Goal: Task Accomplishment & Management: Complete application form

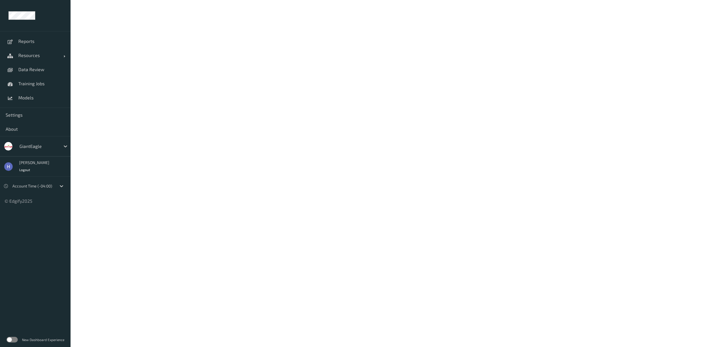
click at [12, 339] on label at bounding box center [11, 340] width 11 height 6
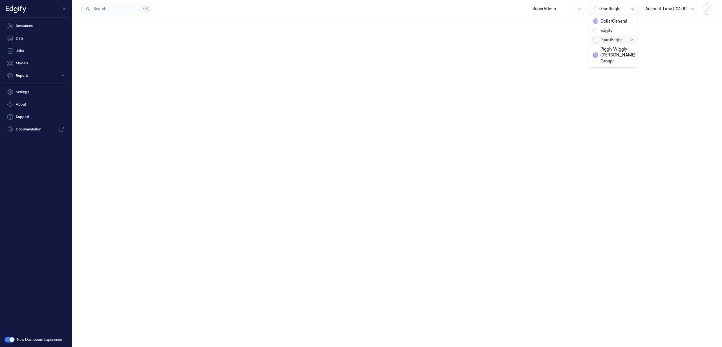
click at [617, 10] on div at bounding box center [614, 9] width 28 height 6
click at [40, 23] on link "Resources" at bounding box center [35, 25] width 67 height 11
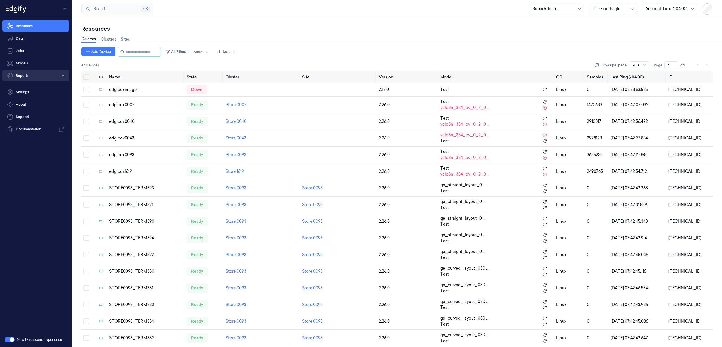
click at [42, 77] on button "Reports" at bounding box center [35, 75] width 67 height 11
click at [26, 89] on link "Loss Prevention" at bounding box center [40, 87] width 58 height 10
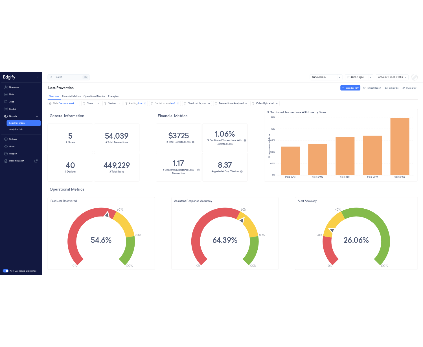
scroll to position [204, 281]
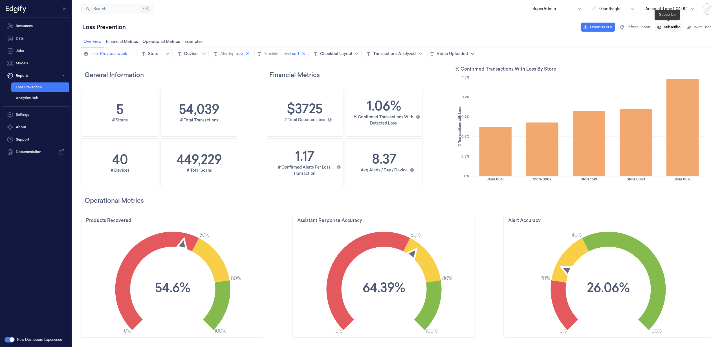
click at [668, 27] on span "Subscribe" at bounding box center [672, 27] width 16 height 5
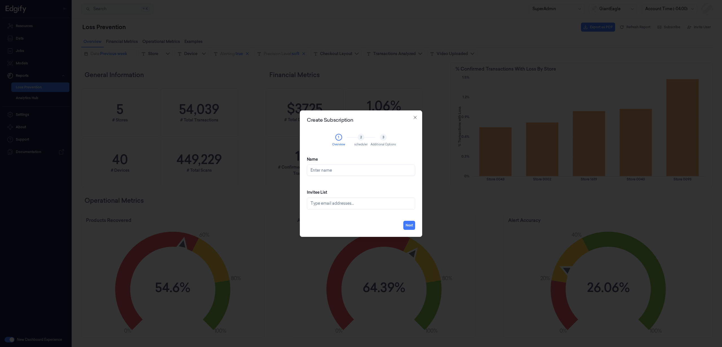
click at [328, 173] on input "Name" at bounding box center [361, 170] width 108 height 11
type input "Hadas-Test"
click at [328, 188] on div "Invitee List Type email addresses..." at bounding box center [361, 199] width 108 height 29
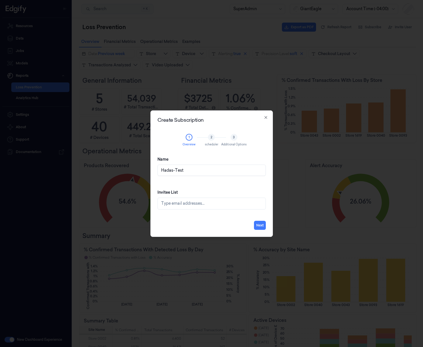
scroll to position [105, 134]
click at [197, 204] on div at bounding box center [212, 203] width 102 height 6
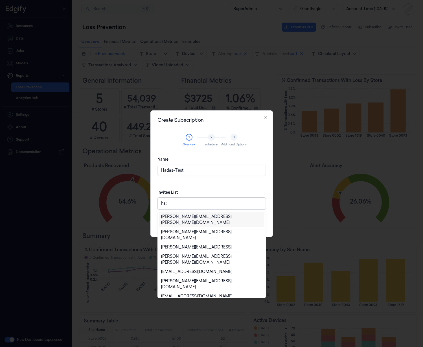
type input "hadas"
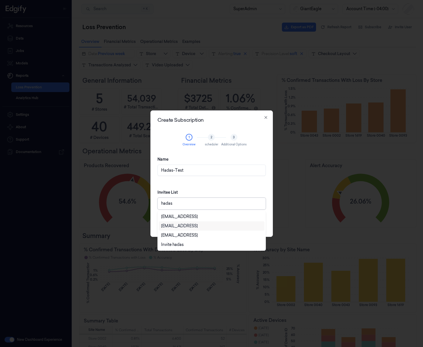
click at [198, 225] on div "[EMAIL_ADDRESS]" at bounding box center [179, 226] width 37 height 6
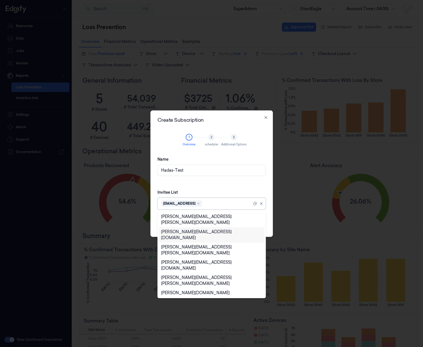
click at [199, 188] on div "Invitee List option [EMAIL_ADDRESS], selected. 74 results available. Use Up and…" at bounding box center [211, 199] width 108 height 29
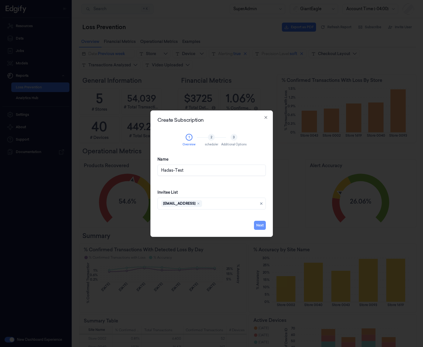
click at [260, 224] on button "Next" at bounding box center [260, 225] width 12 height 9
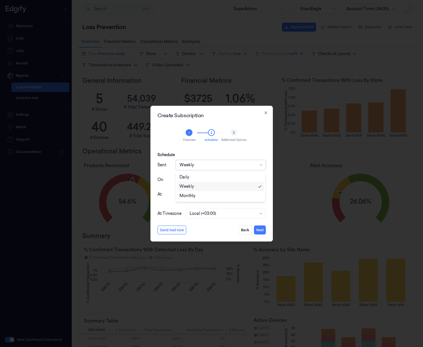
click at [198, 163] on div at bounding box center [217, 165] width 76 height 6
click at [188, 198] on div "Monthly" at bounding box center [187, 196] width 16 height 6
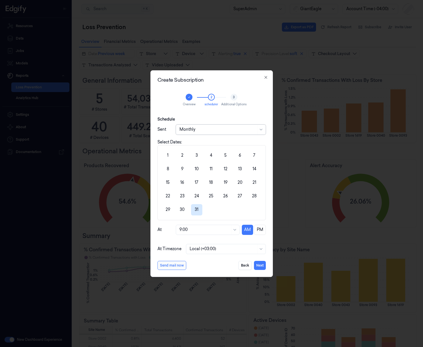
click at [198, 209] on button "31" at bounding box center [196, 209] width 11 height 11
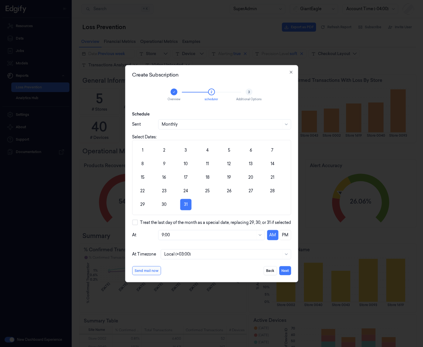
click at [136, 222] on button "Treat the last day of the month as a special date, replacing 29, 30, or 31 if s…" at bounding box center [135, 223] width 6 height 6
click at [147, 272] on button "Send mail now" at bounding box center [146, 270] width 29 height 9
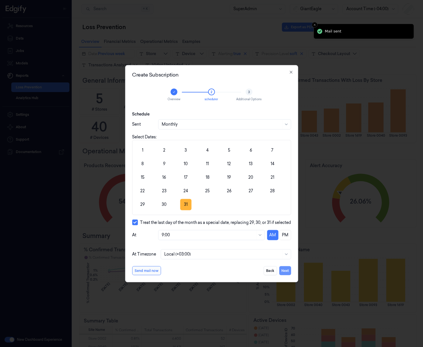
click at [287, 271] on button "Next" at bounding box center [285, 270] width 12 height 9
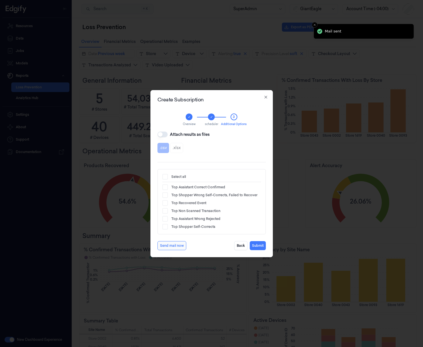
click at [160, 134] on button "Attach results as files" at bounding box center [162, 134] width 10 height 6
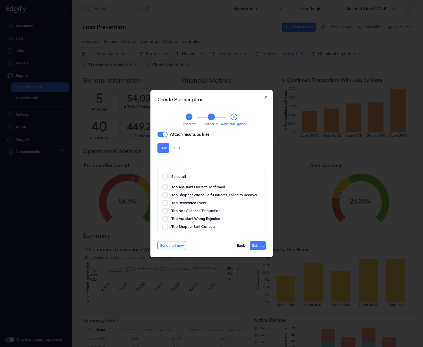
click at [164, 136] on button "Attach results as files" at bounding box center [162, 134] width 10 height 6
click at [258, 244] on button "Submit" at bounding box center [258, 245] width 16 height 9
click at [258, 245] on button "Submit" at bounding box center [258, 245] width 16 height 9
click at [257, 246] on button "Submit" at bounding box center [258, 245] width 16 height 9
click at [258, 246] on button "Submit" at bounding box center [258, 245] width 16 height 9
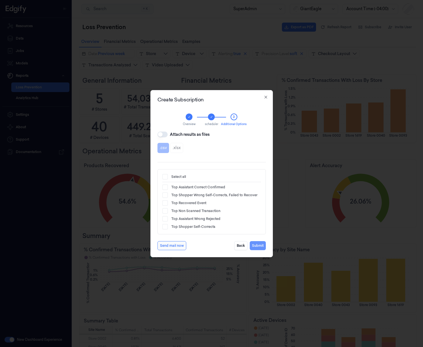
click at [258, 246] on button "Submit" at bounding box center [258, 245] width 16 height 9
click at [161, 137] on div "Attach results as files .csv .xlsx" at bounding box center [211, 143] width 108 height 24
click at [159, 131] on div "Overview scheduler 3 Additional Options" at bounding box center [211, 116] width 108 height 29
click at [162, 133] on button "Attach results as files" at bounding box center [162, 134] width 10 height 6
click at [258, 246] on button "Submit" at bounding box center [258, 245] width 16 height 9
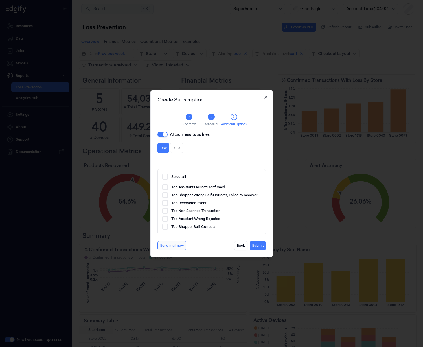
click at [161, 134] on button "Attach results as files" at bounding box center [162, 134] width 10 height 6
click at [258, 247] on button "Submit" at bounding box center [258, 245] width 16 height 9
click at [257, 246] on button "Submit" at bounding box center [258, 245] width 16 height 9
click at [160, 131] on div "Overview scheduler 3 Additional Options" at bounding box center [211, 116] width 108 height 29
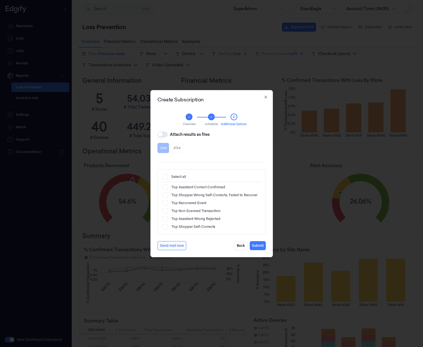
click at [163, 135] on button "Attach results as files" at bounding box center [162, 134] width 10 height 6
click at [168, 227] on button "Top Shopper Self-Corrects" at bounding box center [165, 227] width 6 height 6
click at [171, 245] on button "Send mail now" at bounding box center [171, 245] width 29 height 9
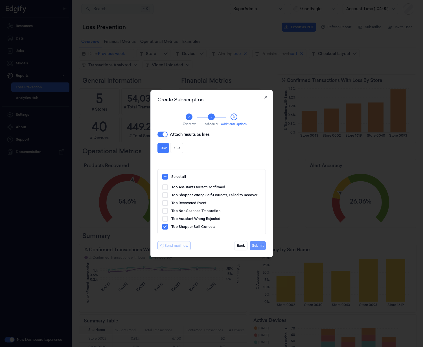
click at [256, 247] on button "Submit" at bounding box center [258, 245] width 16 height 9
click at [262, 245] on button "Submit" at bounding box center [258, 245] width 16 height 9
click at [255, 248] on button "Submit" at bounding box center [258, 245] width 16 height 9
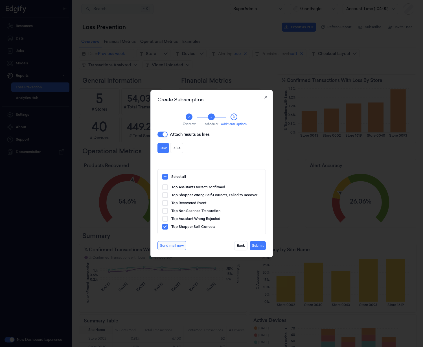
click at [166, 175] on button "Select all" at bounding box center [165, 177] width 6 height 6
click at [165, 175] on button "Select all" at bounding box center [165, 177] width 6 height 6
click at [255, 246] on button "Submit" at bounding box center [258, 245] width 16 height 9
